Goal: Task Accomplishment & Management: Manage account settings

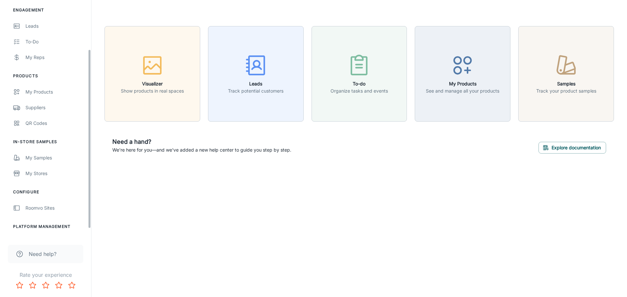
scroll to position [65, 0]
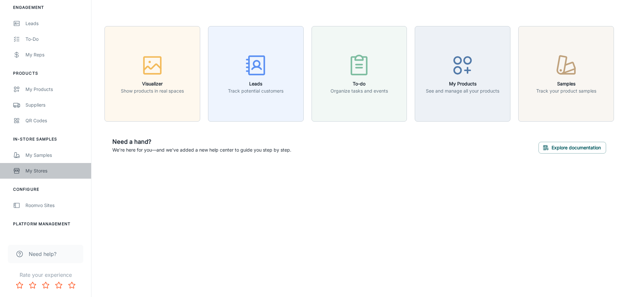
click at [47, 170] on div "My Stores" at bounding box center [54, 170] width 59 height 7
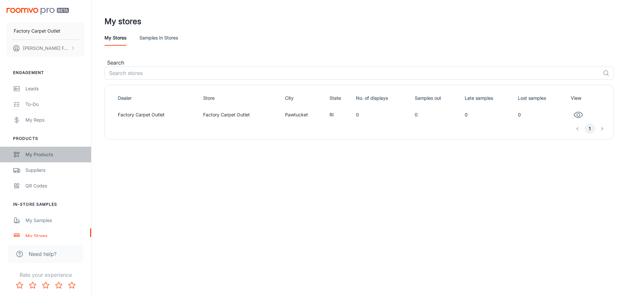
click at [42, 152] on div "My Products" at bounding box center [54, 154] width 59 height 7
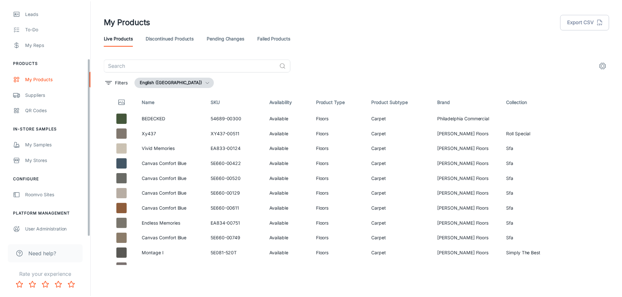
scroll to position [76, 0]
drag, startPoint x: 88, startPoint y: 161, endPoint x: 85, endPoint y: 221, distance: 59.5
click at [89, 225] on div "Factory Carpet Outlet [PERSON_NAME] Engagement Leads To-do My Reps Products My …" at bounding box center [45, 118] width 91 height 237
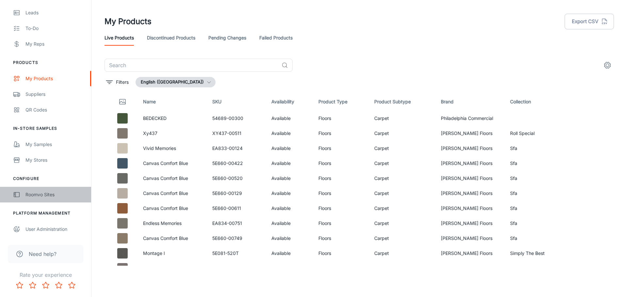
click at [53, 194] on div "Roomvo Sites" at bounding box center [54, 194] width 59 height 7
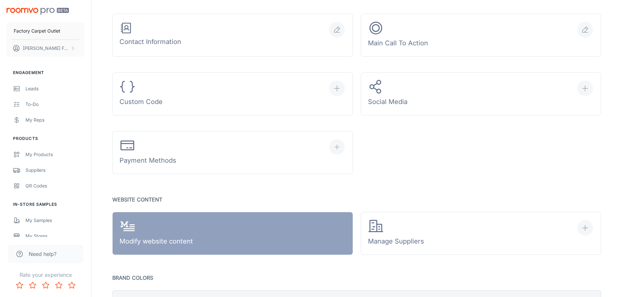
scroll to position [294, 0]
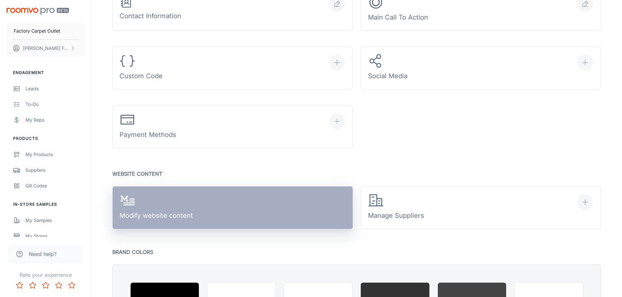
click at [196, 210] on link "Modify website content" at bounding box center [232, 207] width 241 height 43
click at [198, 213] on link "Modify website content" at bounding box center [232, 207] width 241 height 43
click at [163, 213] on div "Modify website content" at bounding box center [155, 208] width 73 height 30
click at [172, 208] on div "Modify website content" at bounding box center [155, 208] width 73 height 30
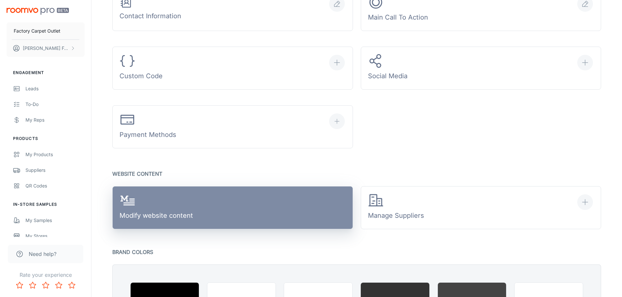
click at [154, 213] on div "Modify website content" at bounding box center [155, 208] width 73 height 30
